Goal: Transaction & Acquisition: Book appointment/travel/reservation

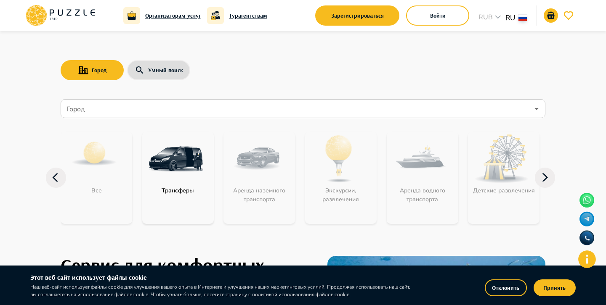
click at [501, 290] on button "Отклонить" at bounding box center [506, 288] width 42 height 17
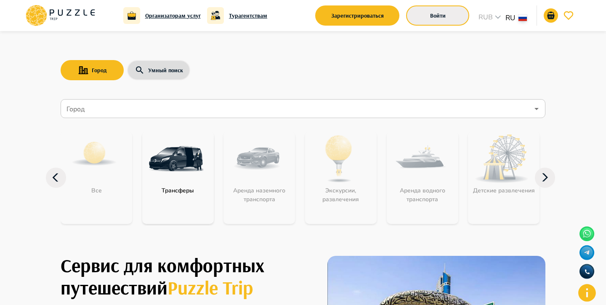
click at [439, 16] on button "Войти" at bounding box center [437, 15] width 63 height 20
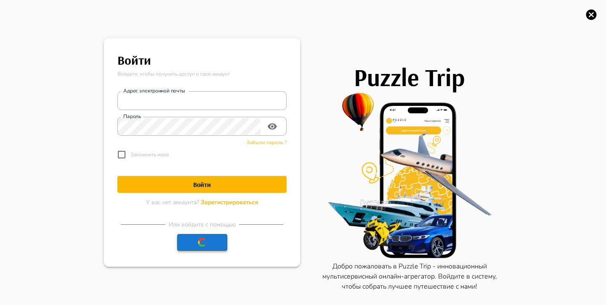
click at [197, 251] on button "button" at bounding box center [202, 242] width 50 height 17
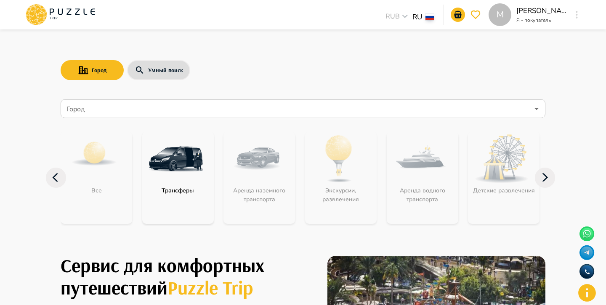
click at [571, 16] on div "M Margarita Kazaryan Я - покупатель M" at bounding box center [534, 14] width 93 height 23
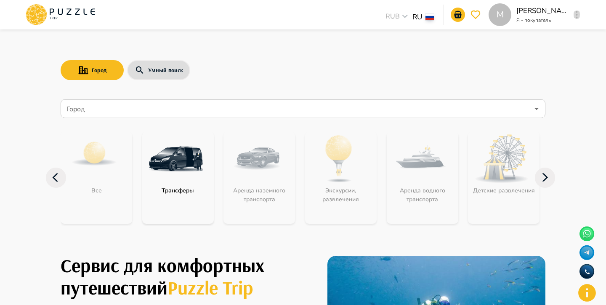
click at [576, 16] on icon "button" at bounding box center [577, 15] width 2 height 8
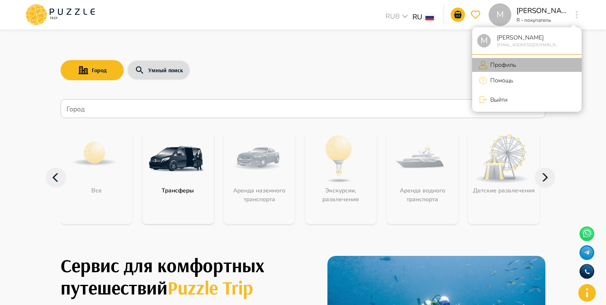
click at [528, 64] on li "Профиль" at bounding box center [526, 65] width 109 height 14
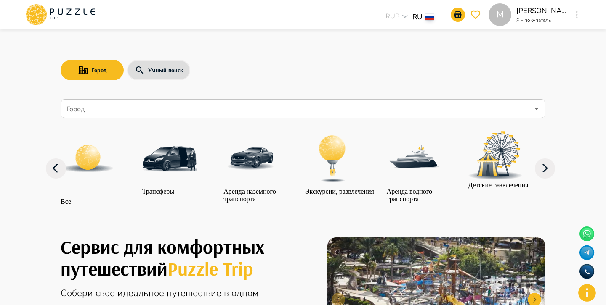
click at [251, 111] on input "Город" at bounding box center [297, 109] width 464 height 16
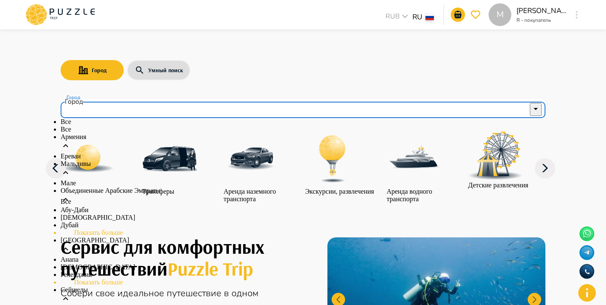
click at [101, 133] on li "Все" at bounding box center [303, 130] width 485 height 8
type input "***"
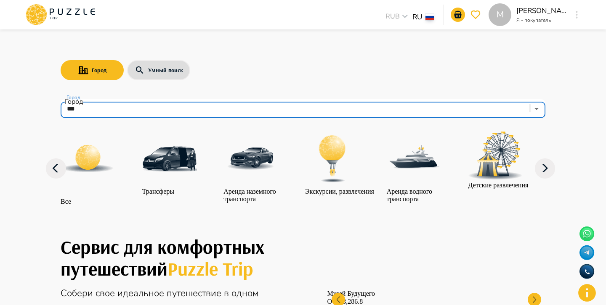
click at [340, 169] on img at bounding box center [332, 159] width 55 height 55
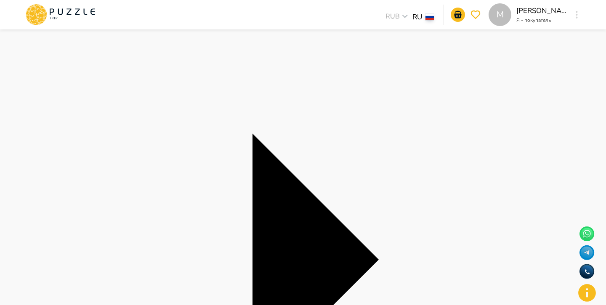
scroll to position [86, 0]
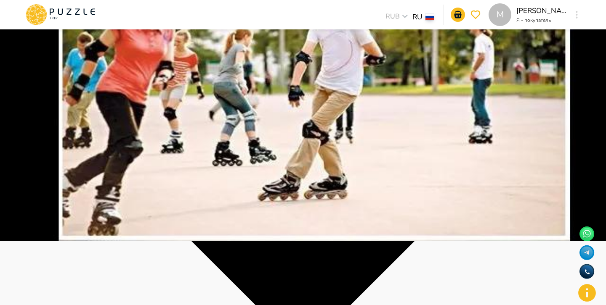
scroll to position [66, 0]
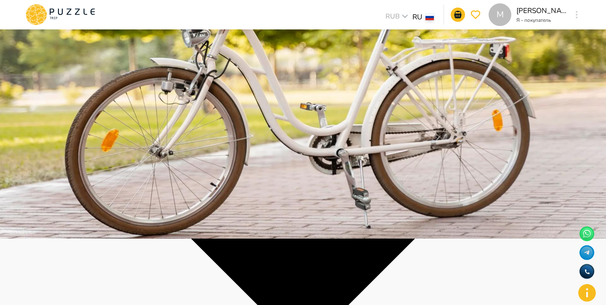
click at [284, 154] on img at bounding box center [303, 86] width 606 height 305
click at [321, 221] on img at bounding box center [303, 86] width 606 height 305
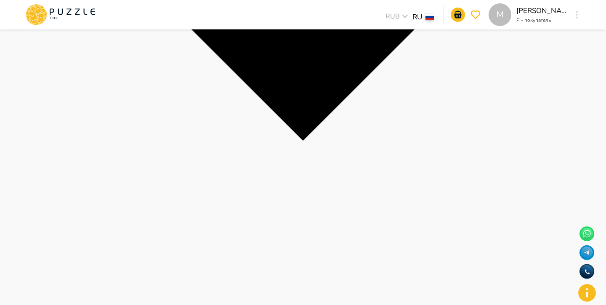
scroll to position [271, 0]
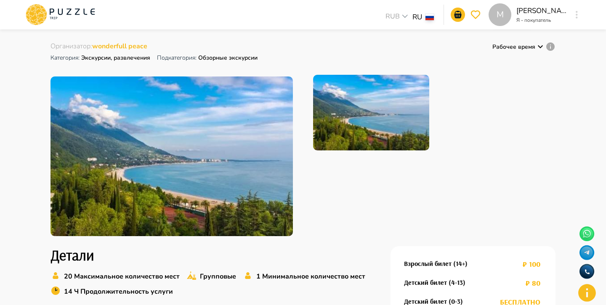
scroll to position [31, 0]
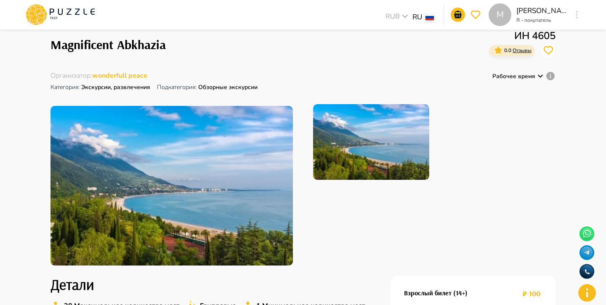
click at [530, 74] on p "Рабочее время" at bounding box center [513, 76] width 43 height 9
click at [478, 99] on div "Главная страница Экскурсии, развлечения Результаты поиска Magnificent Abkhazia …" at bounding box center [302, 140] width 505 height 255
click at [538, 72] on icon at bounding box center [540, 76] width 10 height 10
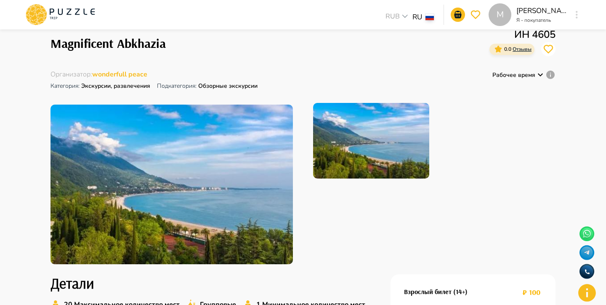
scroll to position [20, 0]
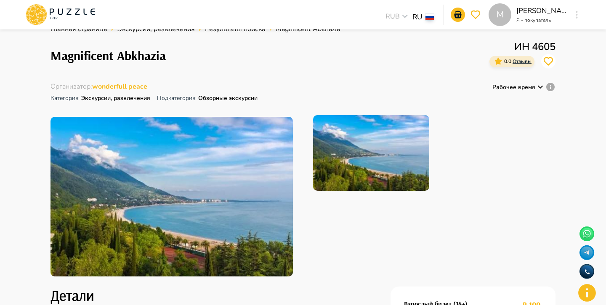
click at [525, 84] on p "Рабочее время" at bounding box center [513, 87] width 43 height 9
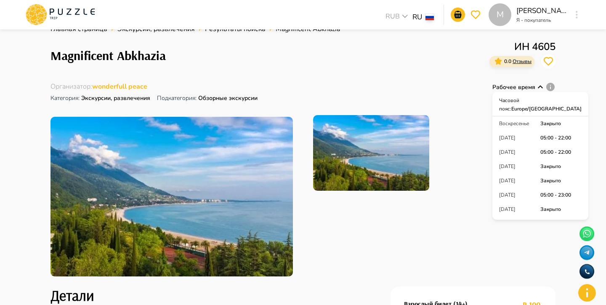
click at [537, 87] on icon at bounding box center [540, 87] width 10 height 10
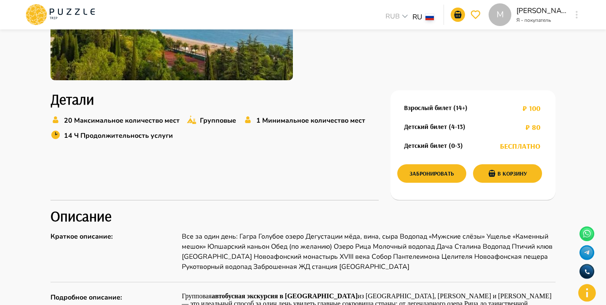
scroll to position [217, 0]
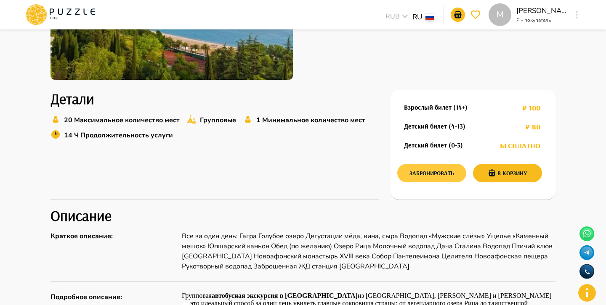
click at [423, 172] on button "Забронировать" at bounding box center [431, 173] width 69 height 19
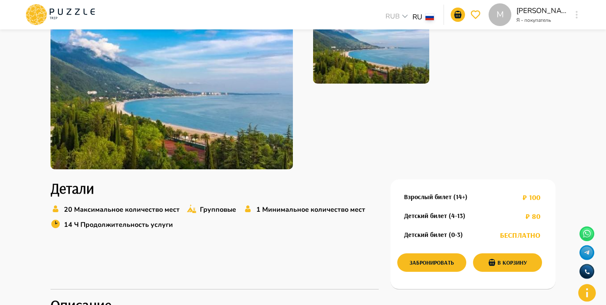
scroll to position [128, 0]
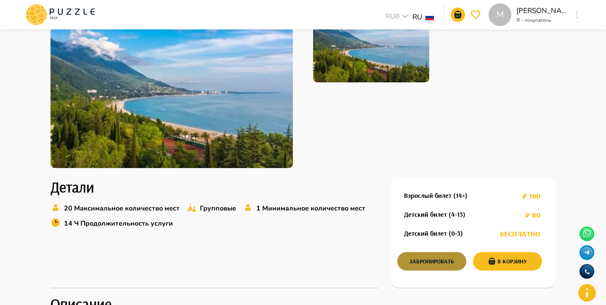
click at [456, 259] on button "Забронировать" at bounding box center [431, 261] width 69 height 19
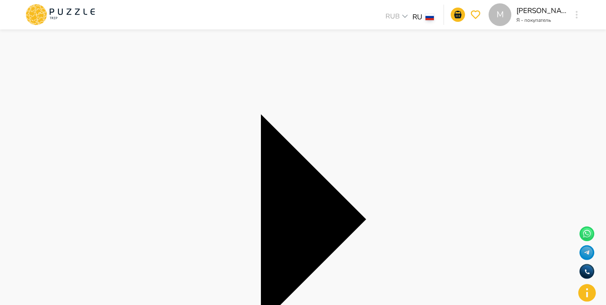
scroll to position [156, 0]
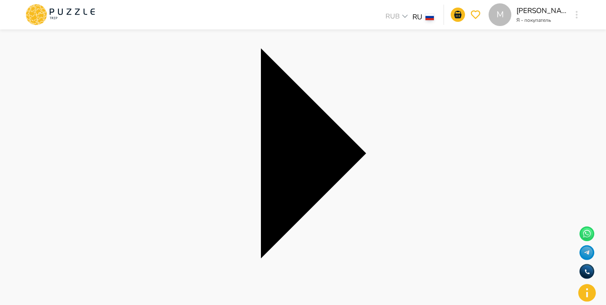
scroll to position [0, 0]
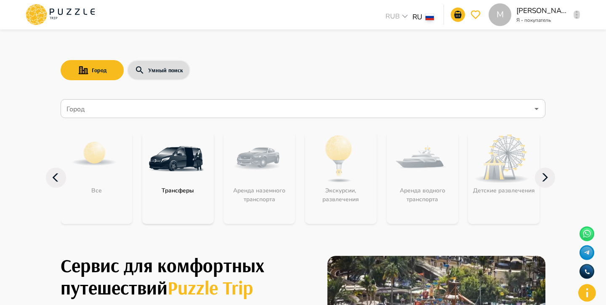
click at [576, 15] on icon "button" at bounding box center [577, 15] width 2 height 8
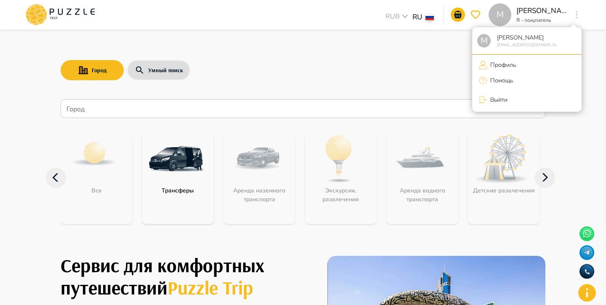
click at [323, 72] on div at bounding box center [303, 152] width 606 height 305
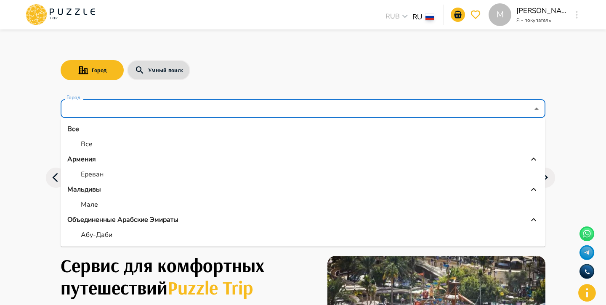
click at [125, 109] on input "Город" at bounding box center [297, 109] width 464 height 16
click at [107, 143] on li "Все" at bounding box center [303, 144] width 485 height 15
type input "***"
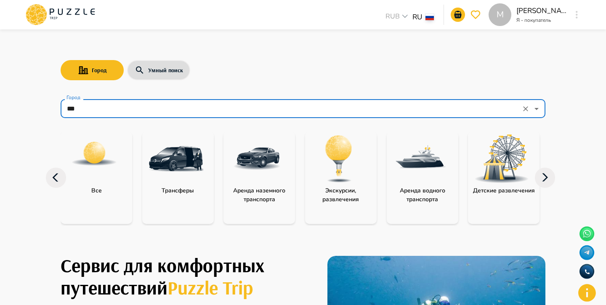
click at [339, 178] on img at bounding box center [338, 159] width 55 height 55
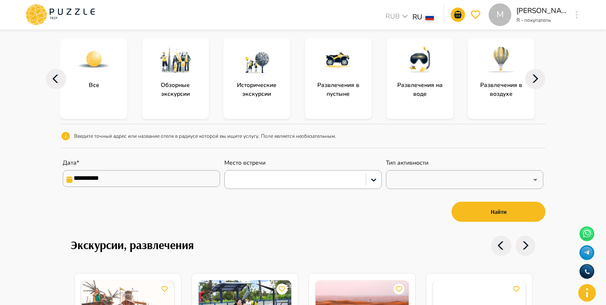
scroll to position [88, 0]
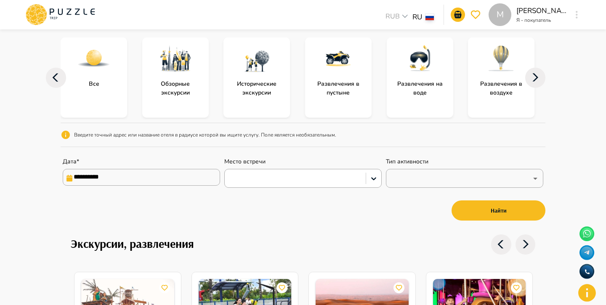
click at [493, 215] on button "Найти" at bounding box center [498, 211] width 94 height 20
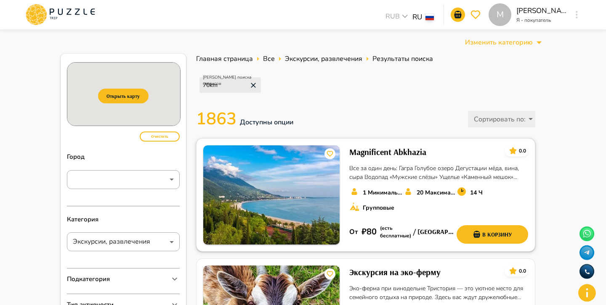
click at [310, 195] on img at bounding box center [271, 195] width 136 height 99
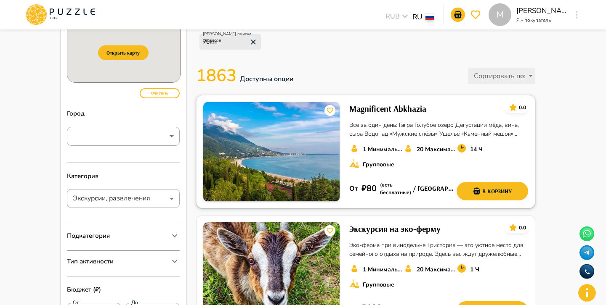
scroll to position [65, 0]
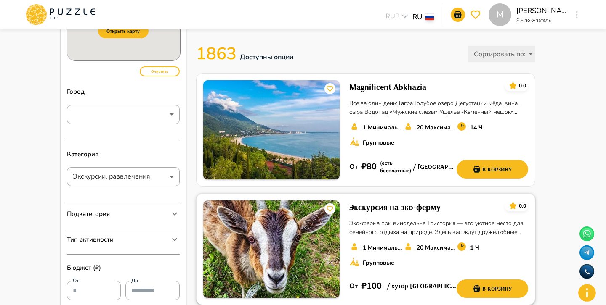
click at [255, 237] on img at bounding box center [271, 250] width 136 height 98
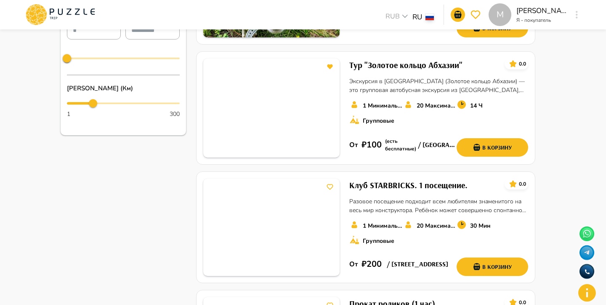
scroll to position [327, 0]
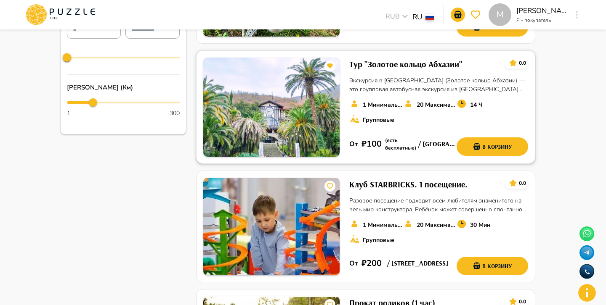
click at [292, 127] on img at bounding box center [271, 107] width 136 height 99
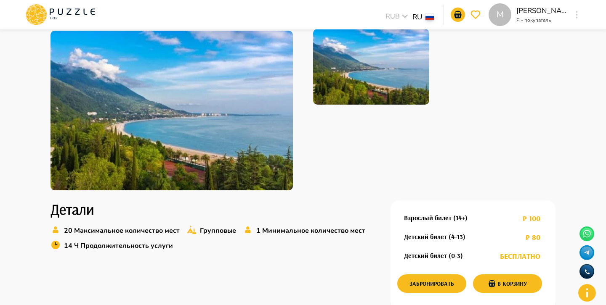
scroll to position [145, 0]
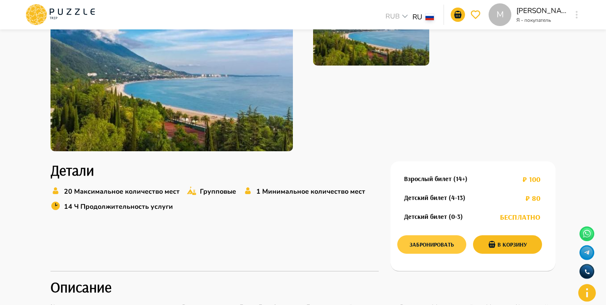
click at [430, 244] on button "Забронировать" at bounding box center [431, 245] width 69 height 19
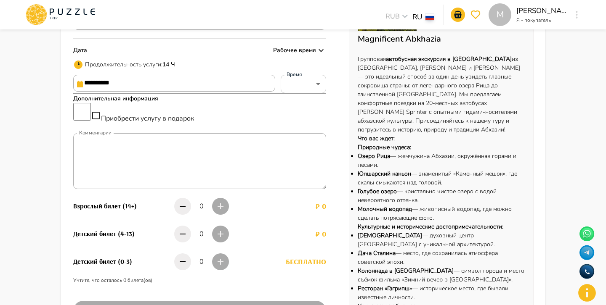
scroll to position [98, 0]
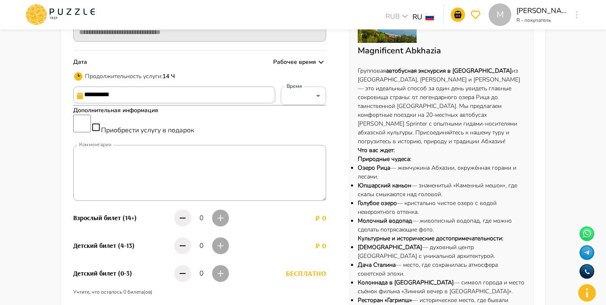
click at [223, 97] on input "**********" at bounding box center [174, 95] width 202 height 17
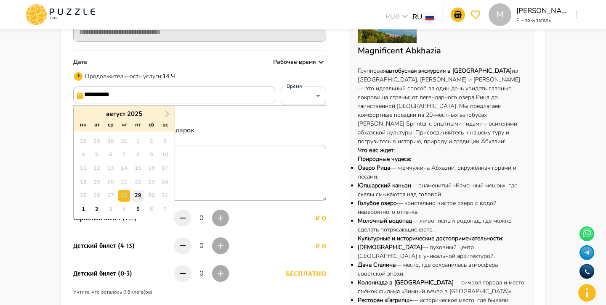
click at [135, 195] on div "29" at bounding box center [137, 195] width 11 height 11
type input "**********"
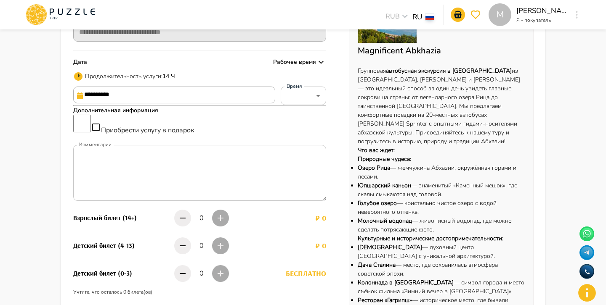
type input "*****"
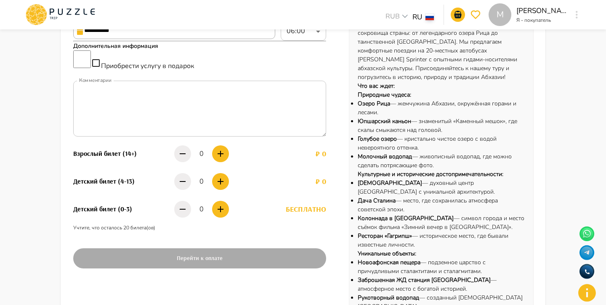
scroll to position [170, 0]
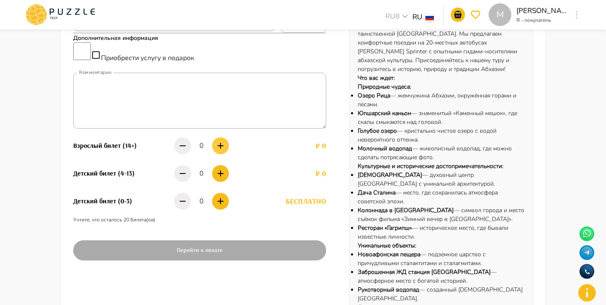
click at [223, 151] on icon "button" at bounding box center [220, 146] width 10 height 10
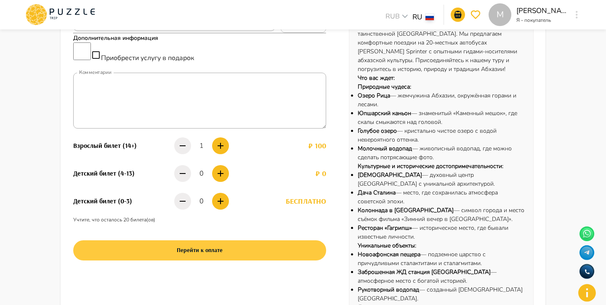
click at [234, 261] on button "Перейти к оплате" at bounding box center [199, 251] width 253 height 20
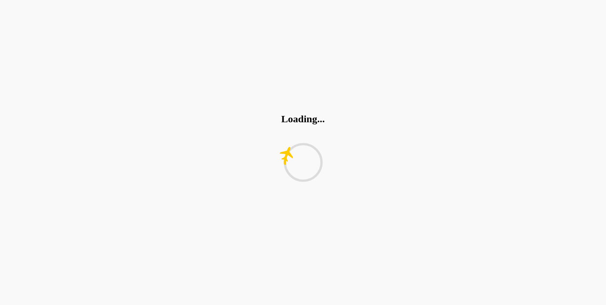
scroll to position [0, 0]
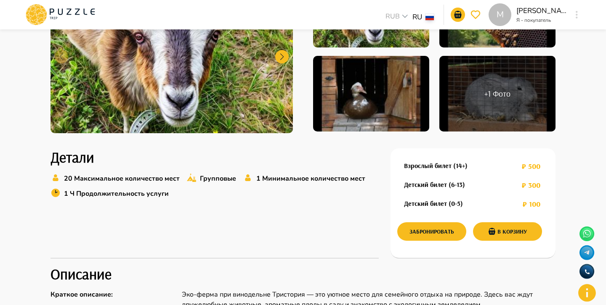
scroll to position [173, 0]
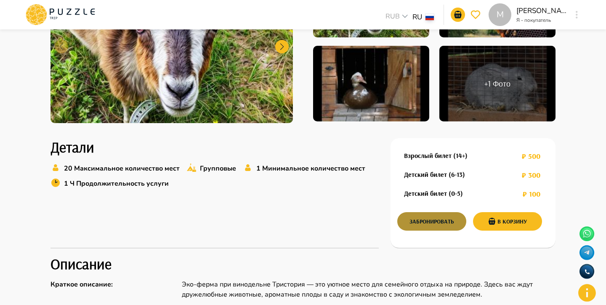
click at [425, 223] on button "Забронировать" at bounding box center [431, 221] width 69 height 19
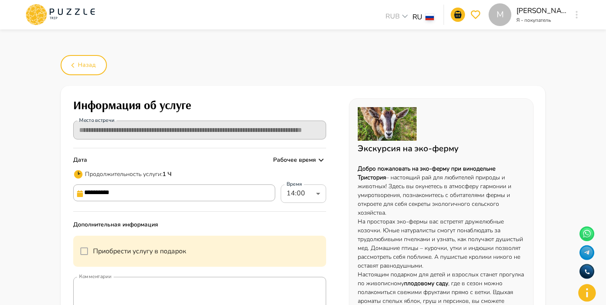
click at [72, 10] on icon at bounding box center [60, 15] width 72 height 22
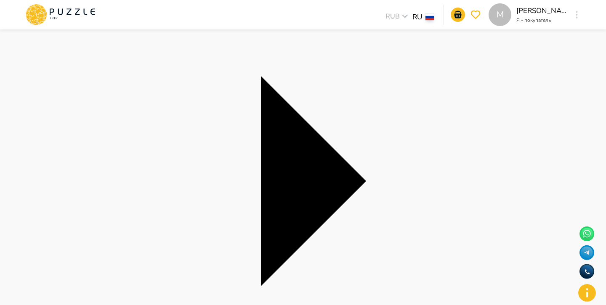
scroll to position [124, 0]
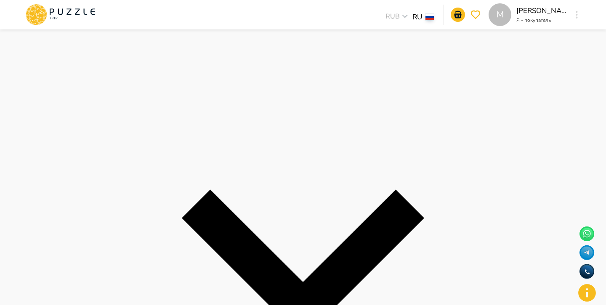
scroll to position [102, 0]
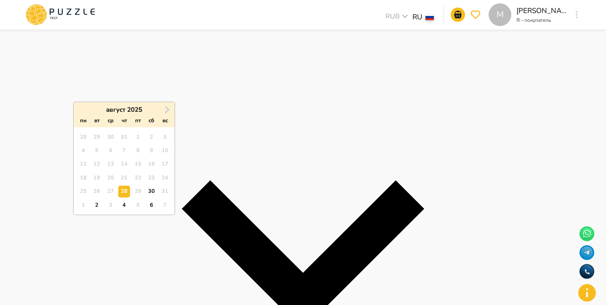
click at [151, 188] on div "30" at bounding box center [151, 191] width 11 height 11
type input "**********"
type input "*****"
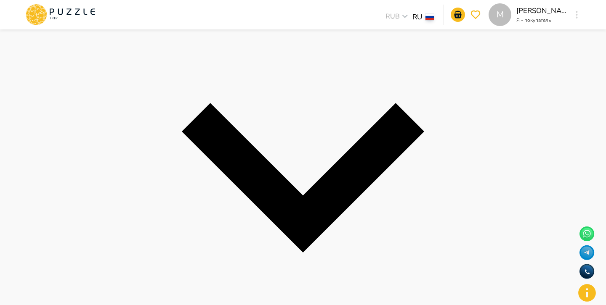
scroll to position [188, 0]
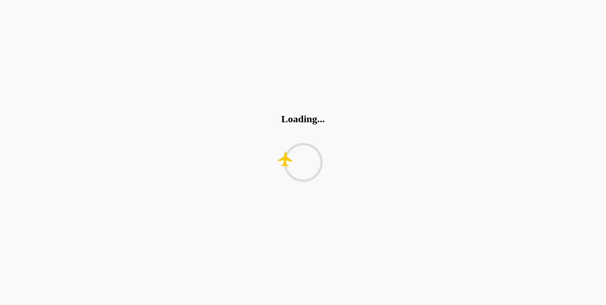
scroll to position [0, 0]
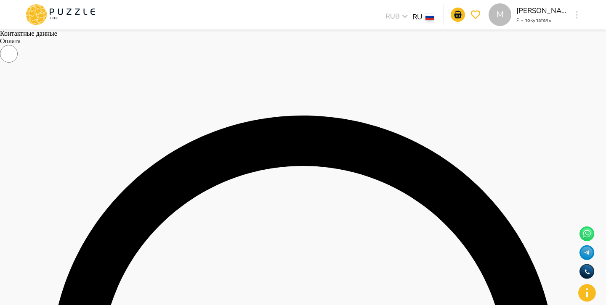
scroll to position [47, 0]
